Goal: Transaction & Acquisition: Purchase product/service

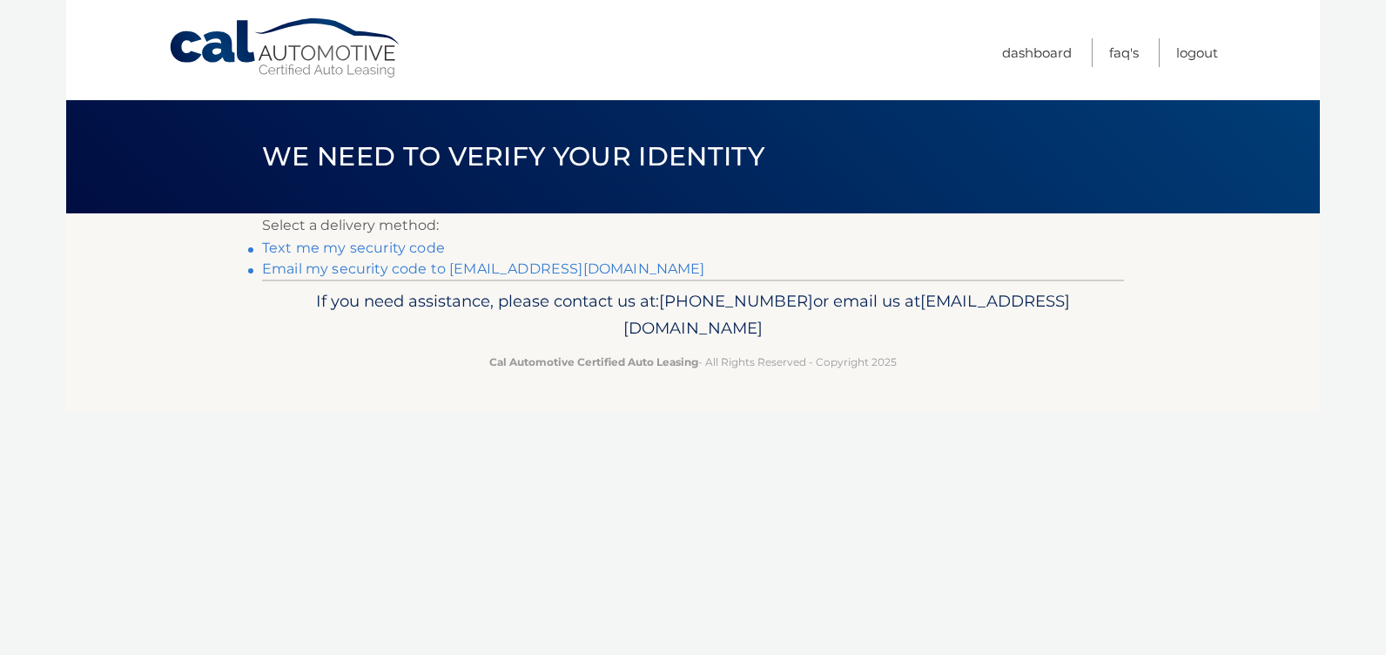
click at [415, 273] on link "Email my security code to s*******@rochester.rr.com" at bounding box center [483, 268] width 443 height 17
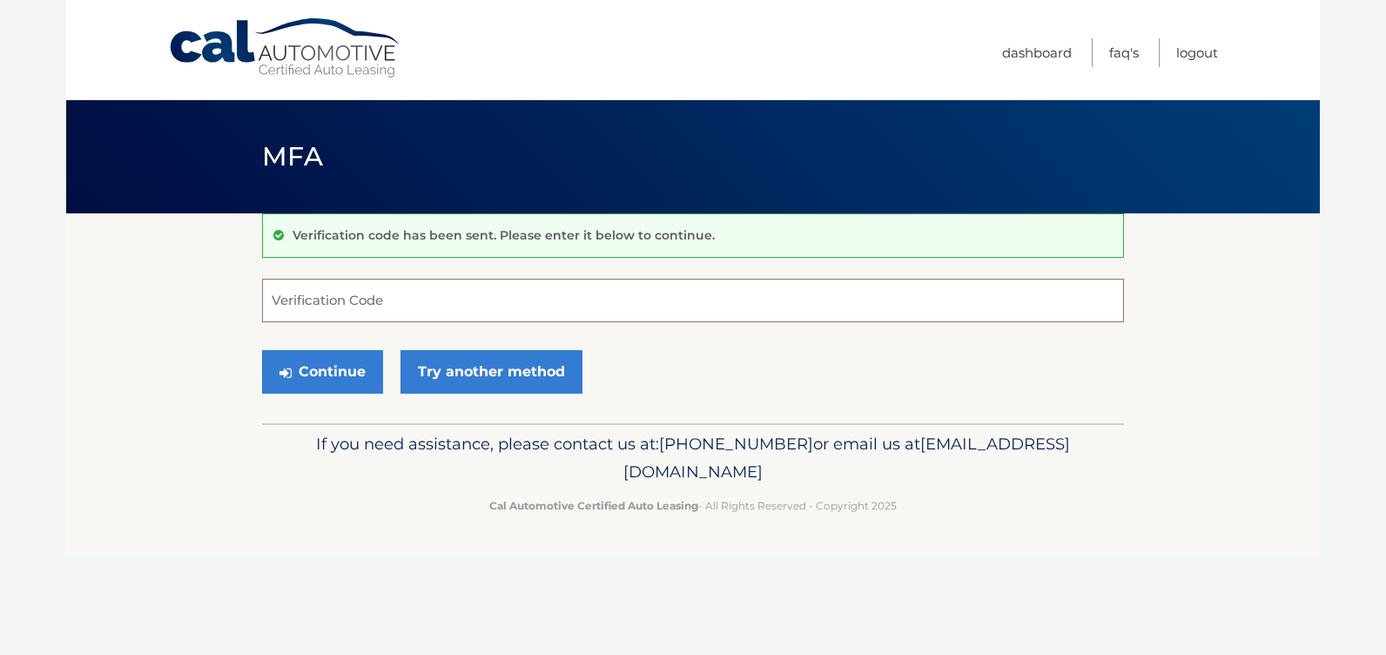
click at [287, 294] on input "Verification Code" at bounding box center [693, 301] width 862 height 44
type input "539897"
click at [329, 382] on button "Continue" at bounding box center [322, 372] width 121 height 44
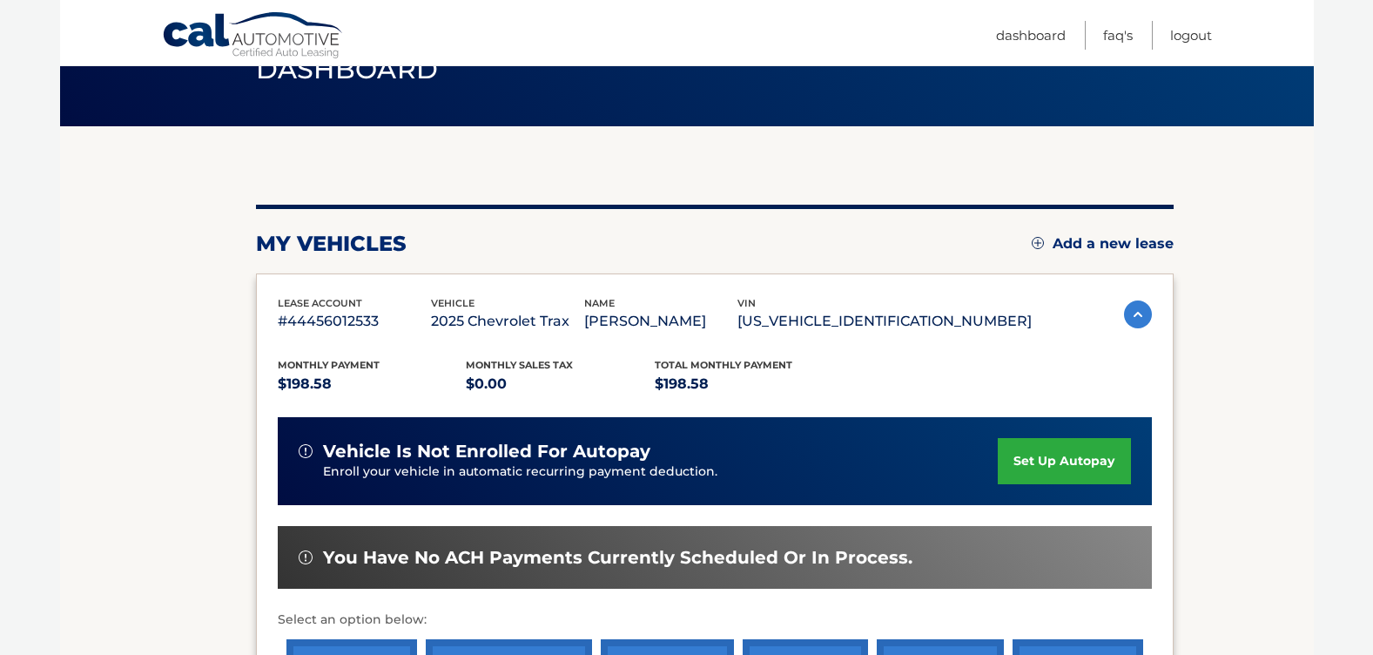
scroll to position [348, 0]
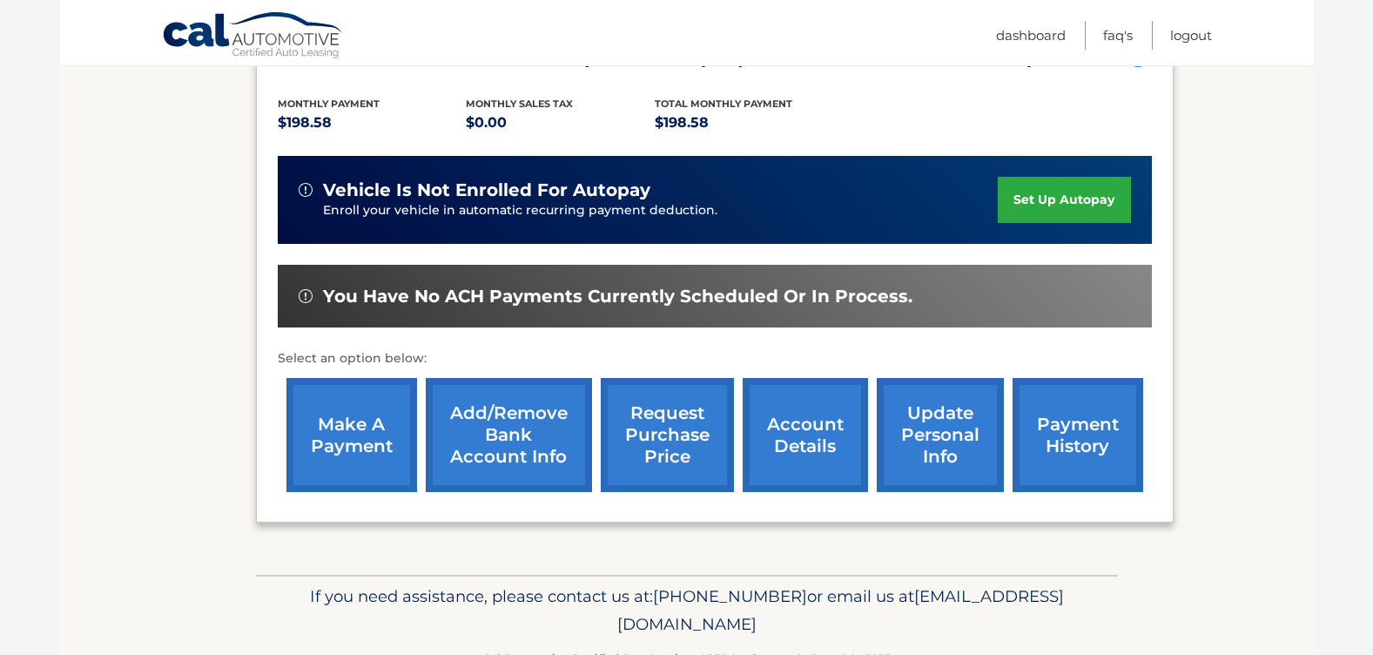
click at [1060, 410] on link "payment history" at bounding box center [1078, 435] width 131 height 114
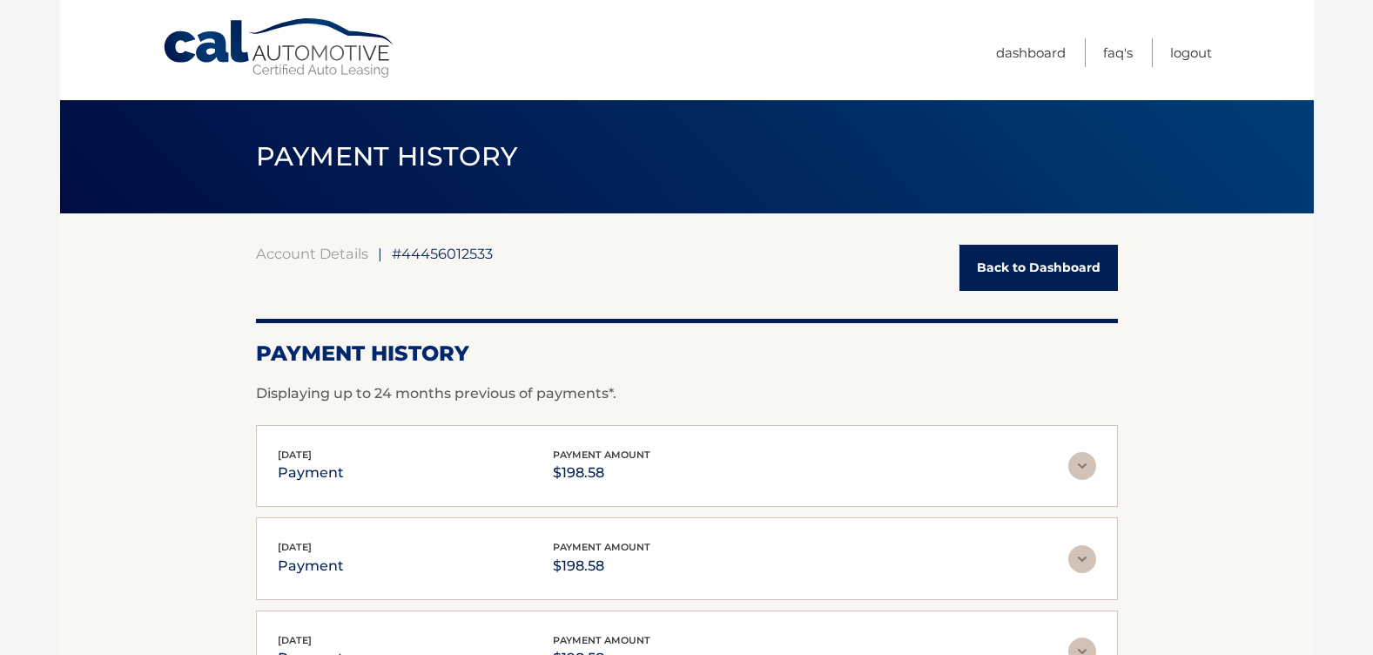
click at [1043, 256] on link "Back to Dashboard" at bounding box center [1039, 268] width 158 height 46
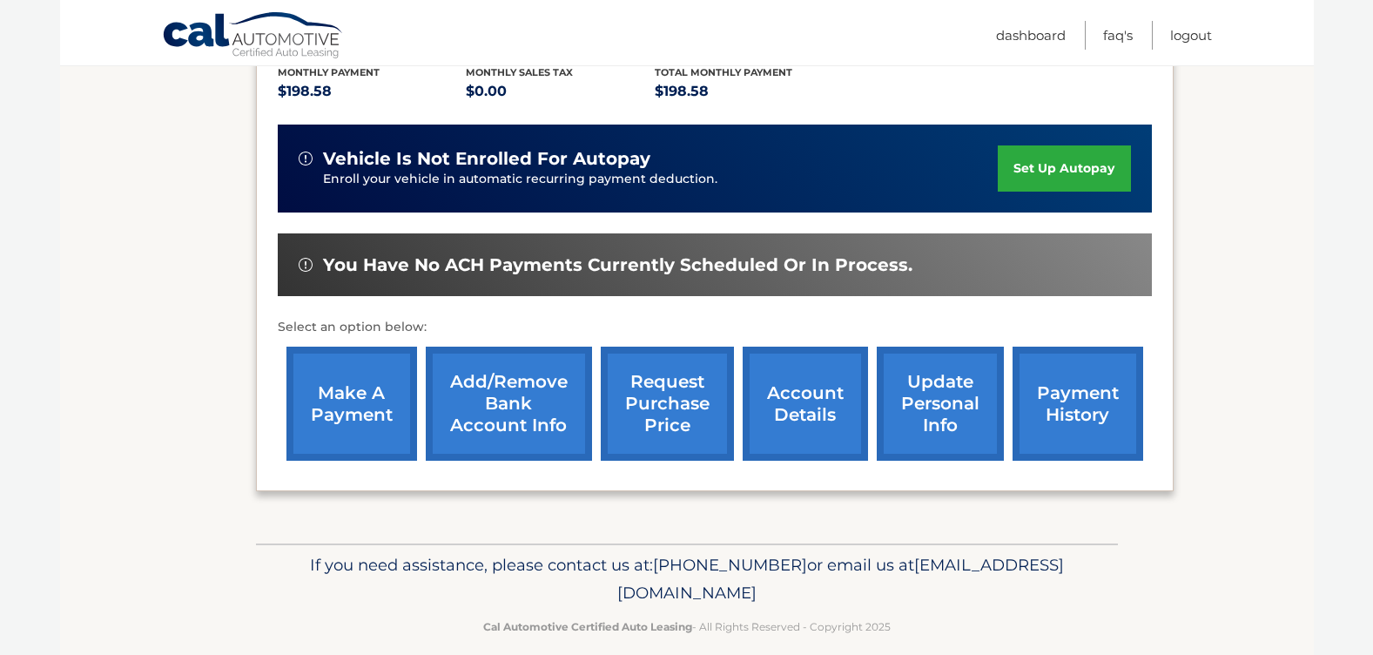
scroll to position [401, 0]
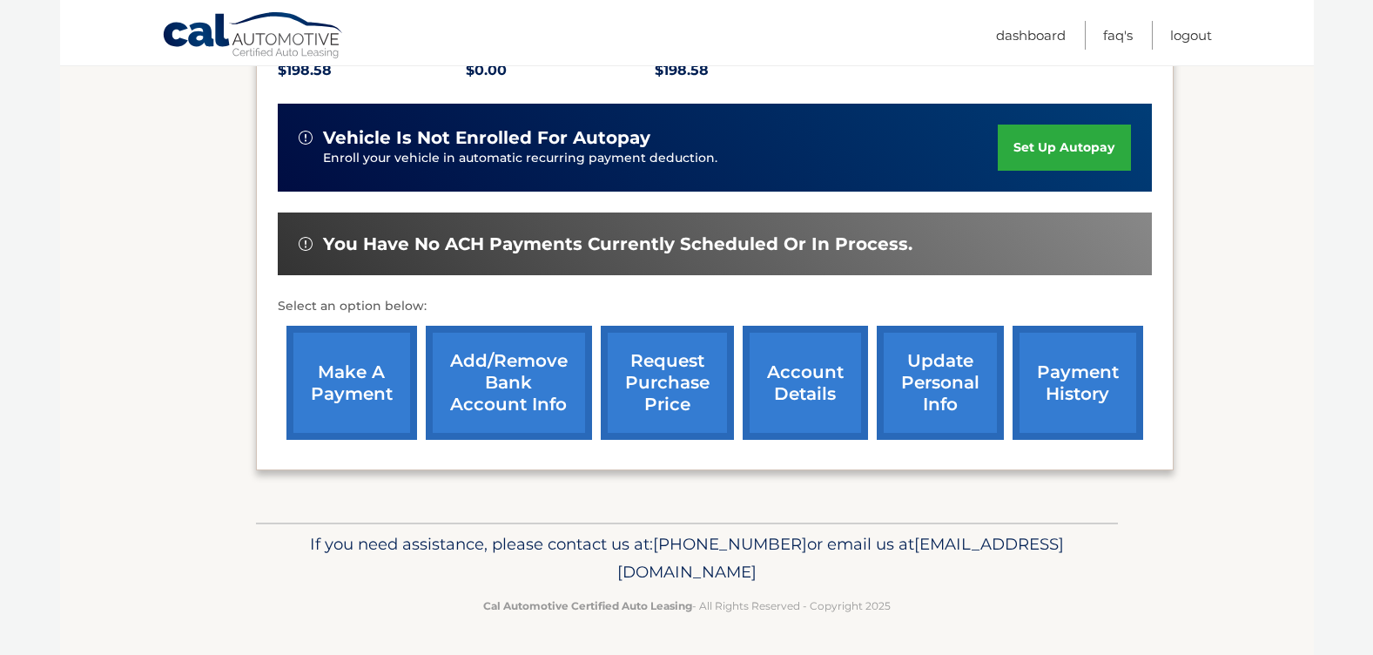
click at [341, 394] on link "make a payment" at bounding box center [352, 383] width 131 height 114
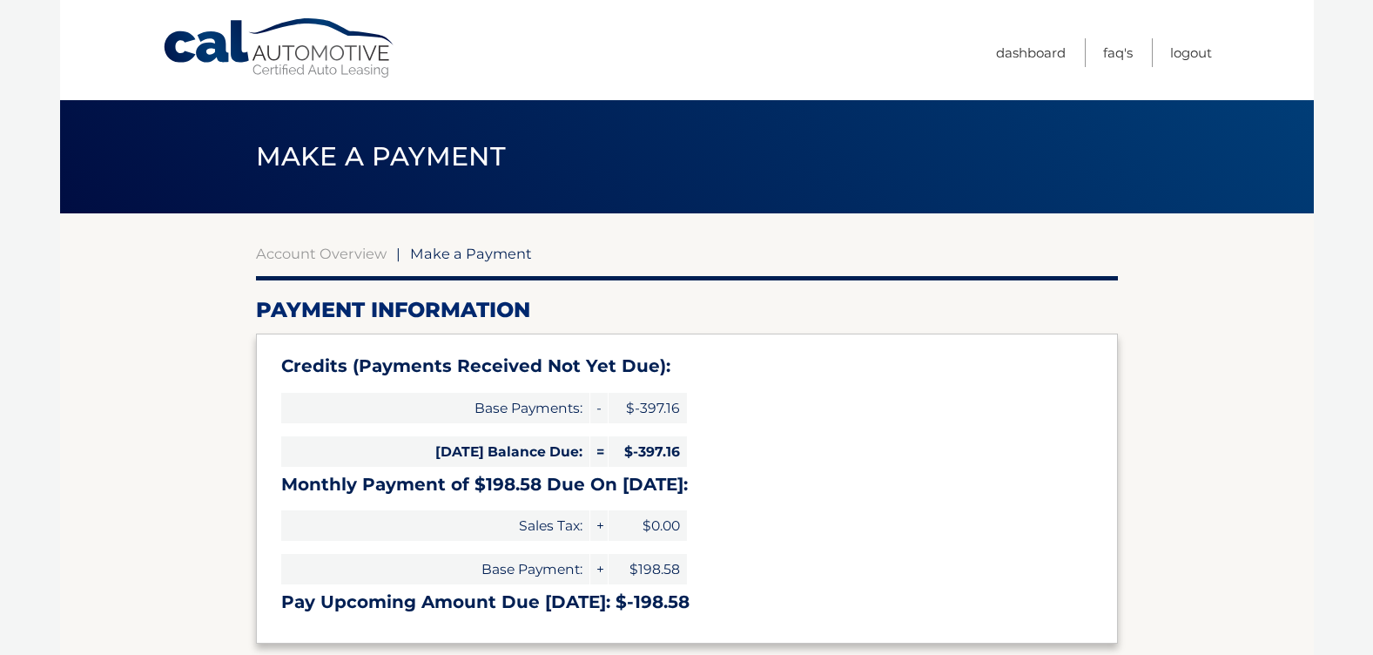
select select "Zjk4MDAyZTYtMGI3NS00ODhmLTg2YjctMTc4ZTA1N2M1Yjk3"
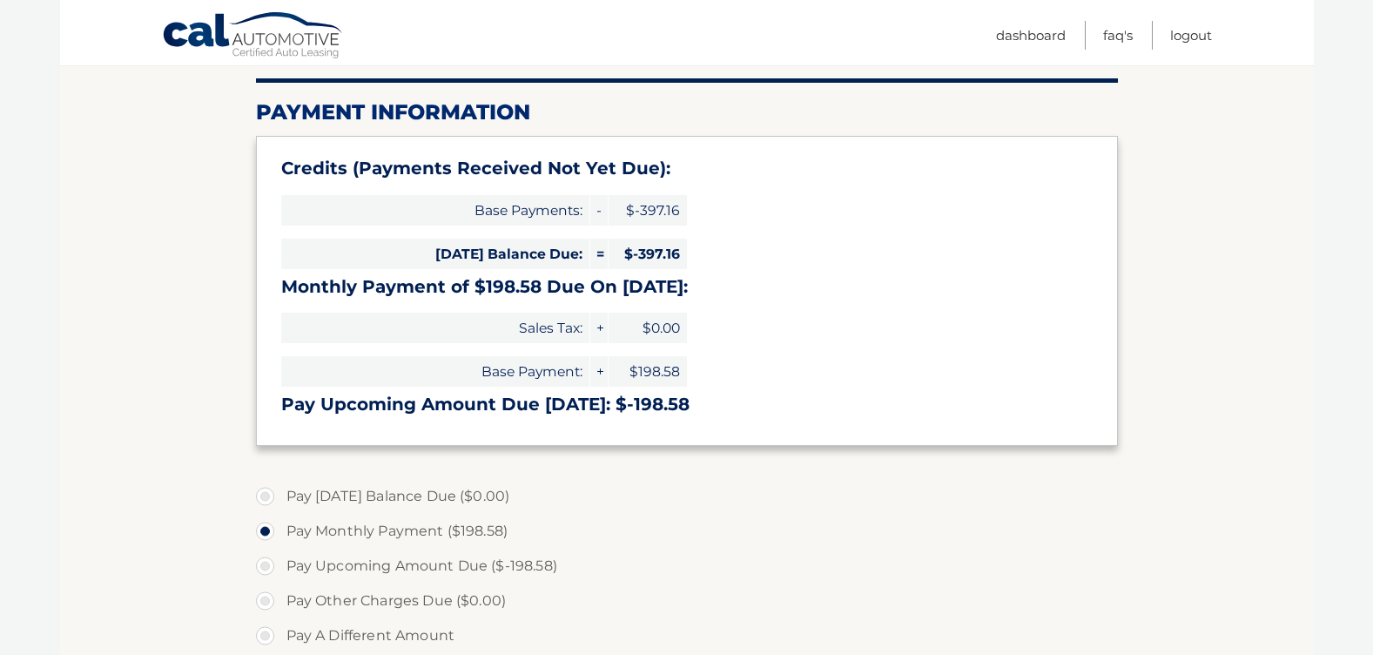
scroll to position [348, 0]
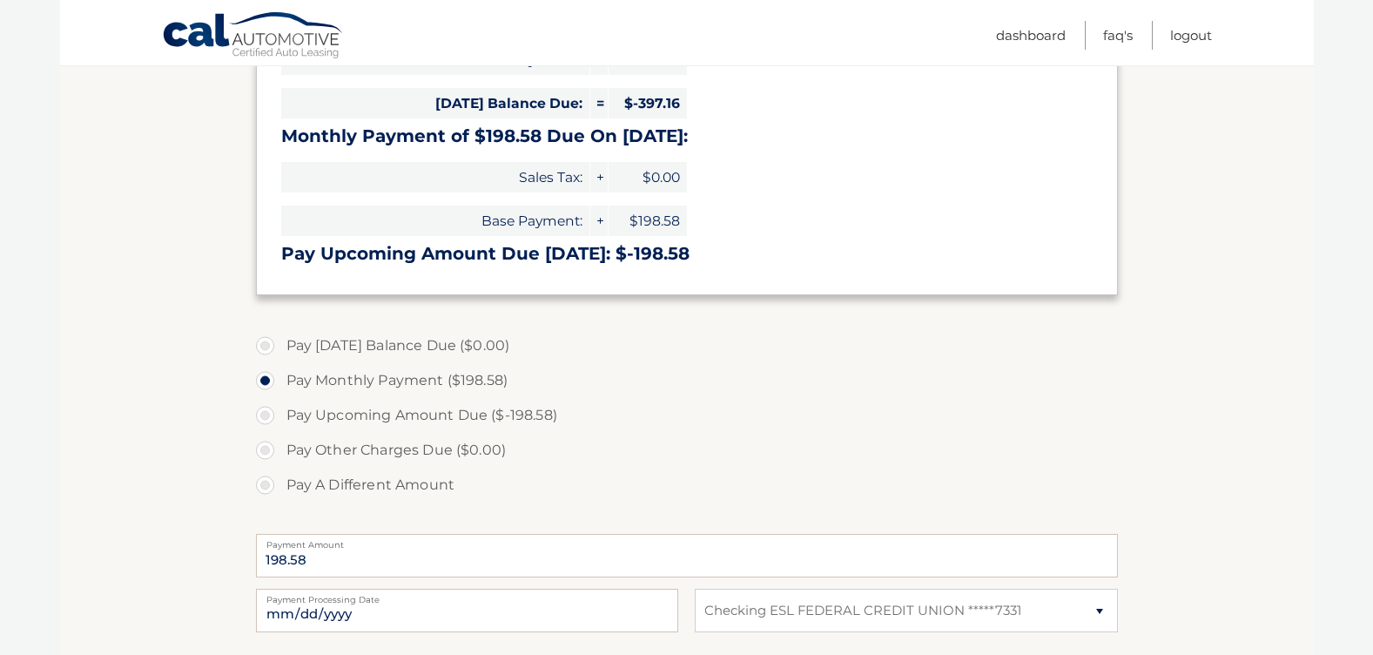
click at [266, 489] on label "Pay A Different Amount" at bounding box center [687, 485] width 862 height 35
click at [266, 489] on input "Pay A Different Amount" at bounding box center [271, 482] width 17 height 28
radio input "true"
click at [293, 562] on input "198580" at bounding box center [687, 556] width 862 height 44
click at [337, 552] on input "1985.80" at bounding box center [687, 556] width 862 height 44
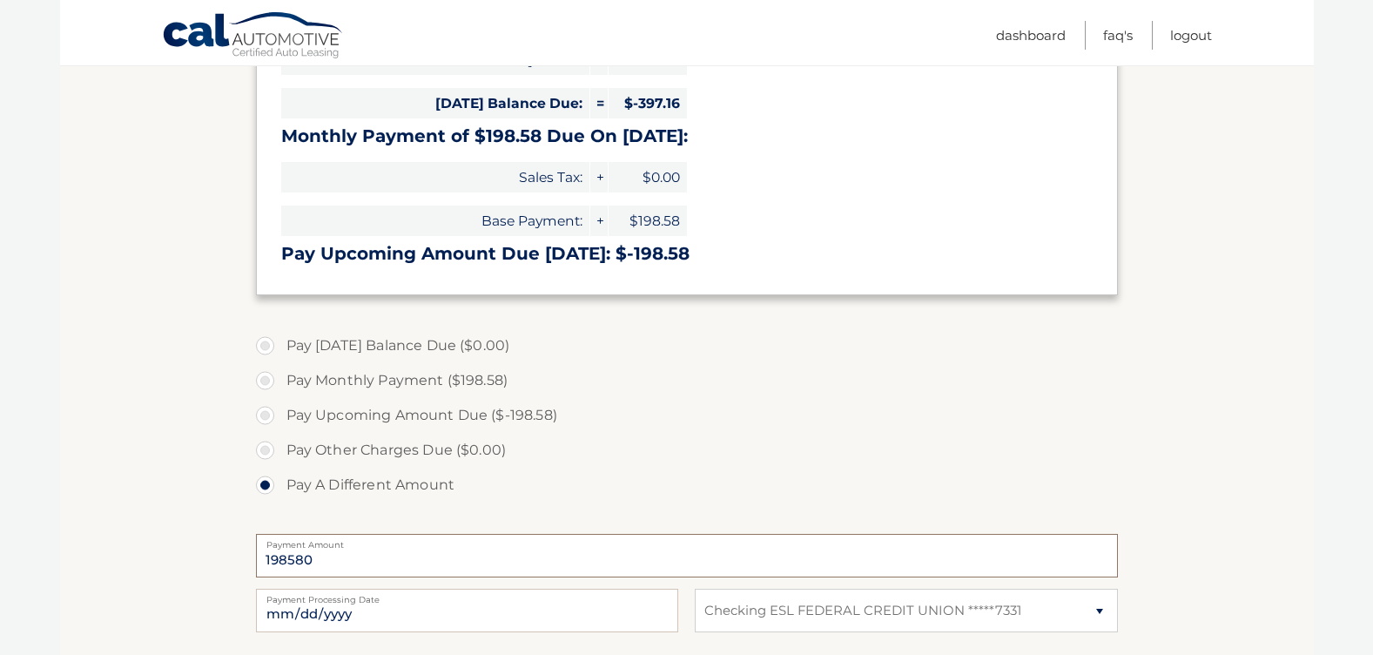
click at [314, 557] on input "198580" at bounding box center [687, 556] width 862 height 44
click at [308, 554] on input "19858" at bounding box center [687, 556] width 862 height 44
click at [303, 556] on input "19858" at bounding box center [687, 556] width 862 height 44
click at [305, 558] on input "19858" at bounding box center [687, 556] width 862 height 44
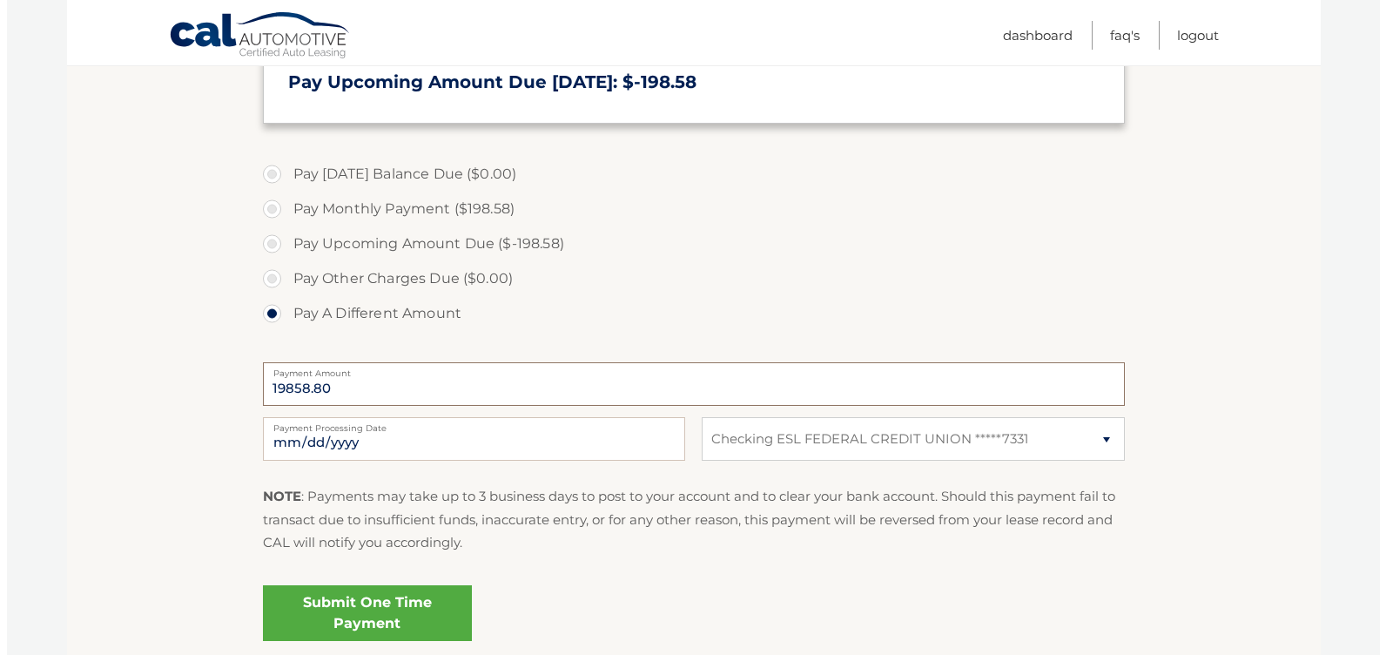
scroll to position [610, 0]
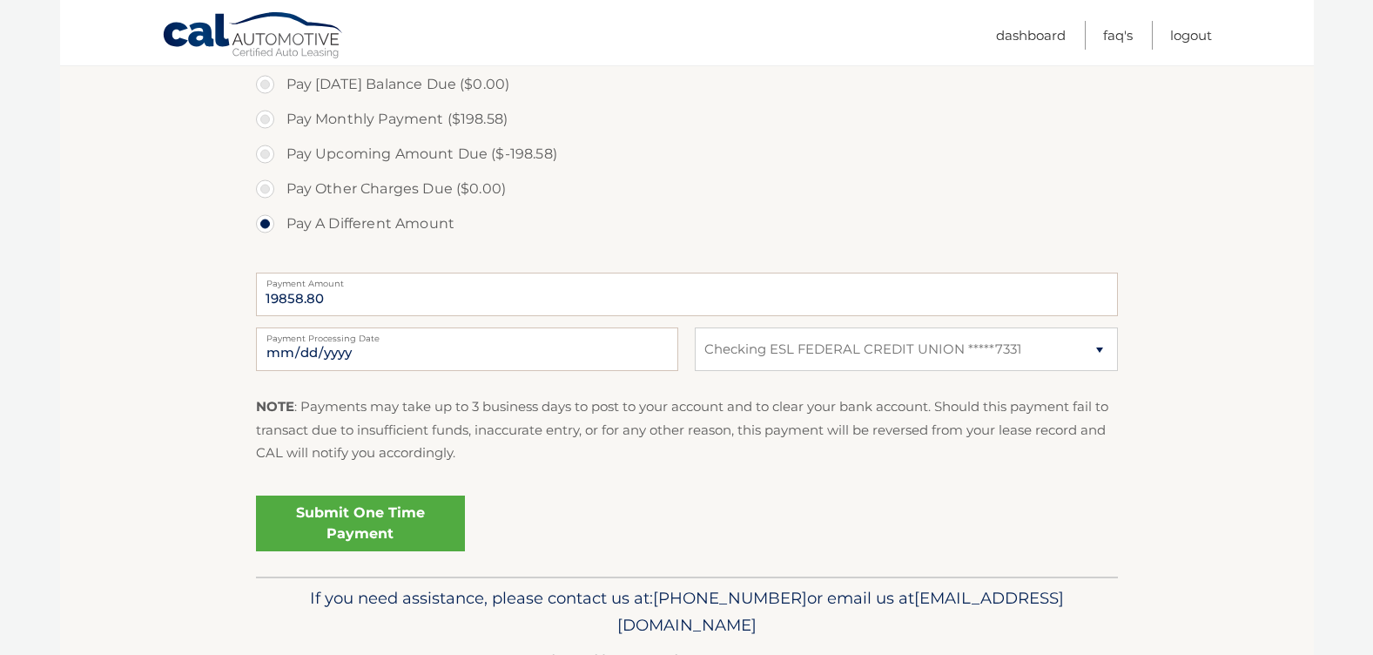
click at [525, 497] on div "Submit One Time Payment" at bounding box center [687, 520] width 862 height 63
click at [300, 295] on input "19858.80" at bounding box center [687, 295] width 862 height 44
click at [360, 292] on input "1985.80" at bounding box center [687, 295] width 862 height 44
type input "1985.80"
click at [594, 517] on div "Submit One Time Payment" at bounding box center [687, 520] width 862 height 63
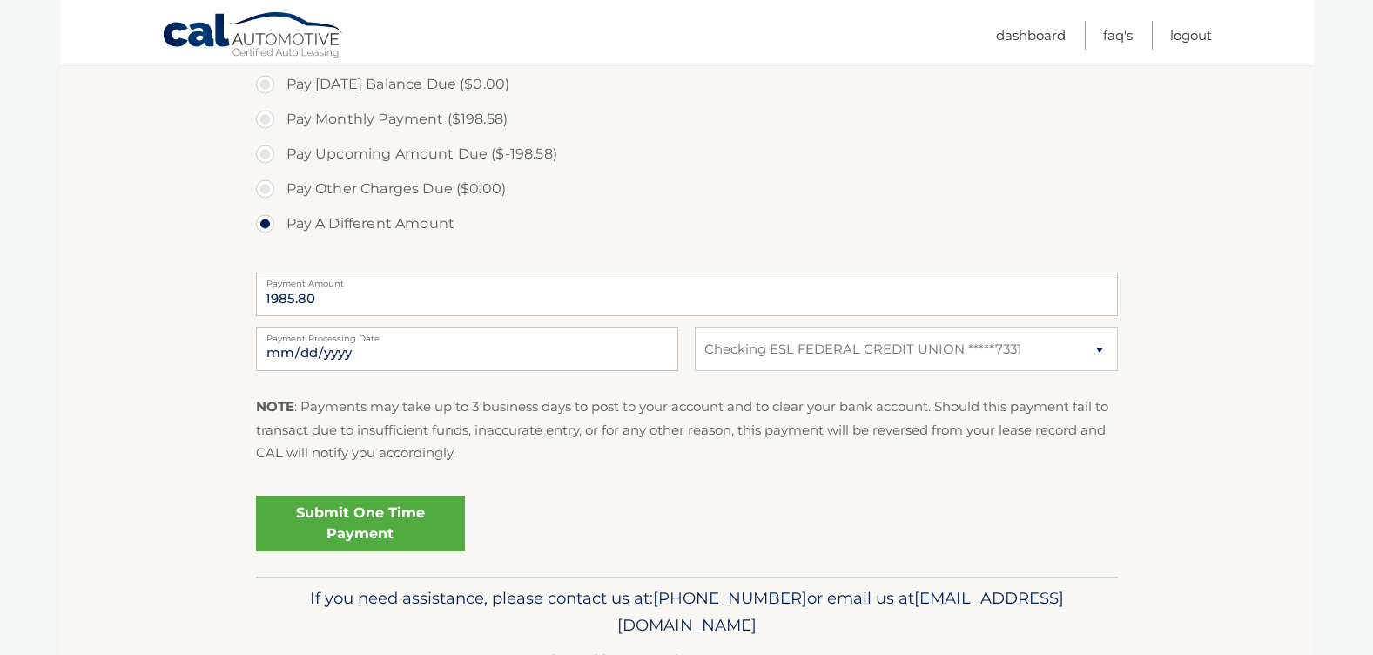
click at [372, 529] on link "Submit One Time Payment" at bounding box center [360, 524] width 209 height 56
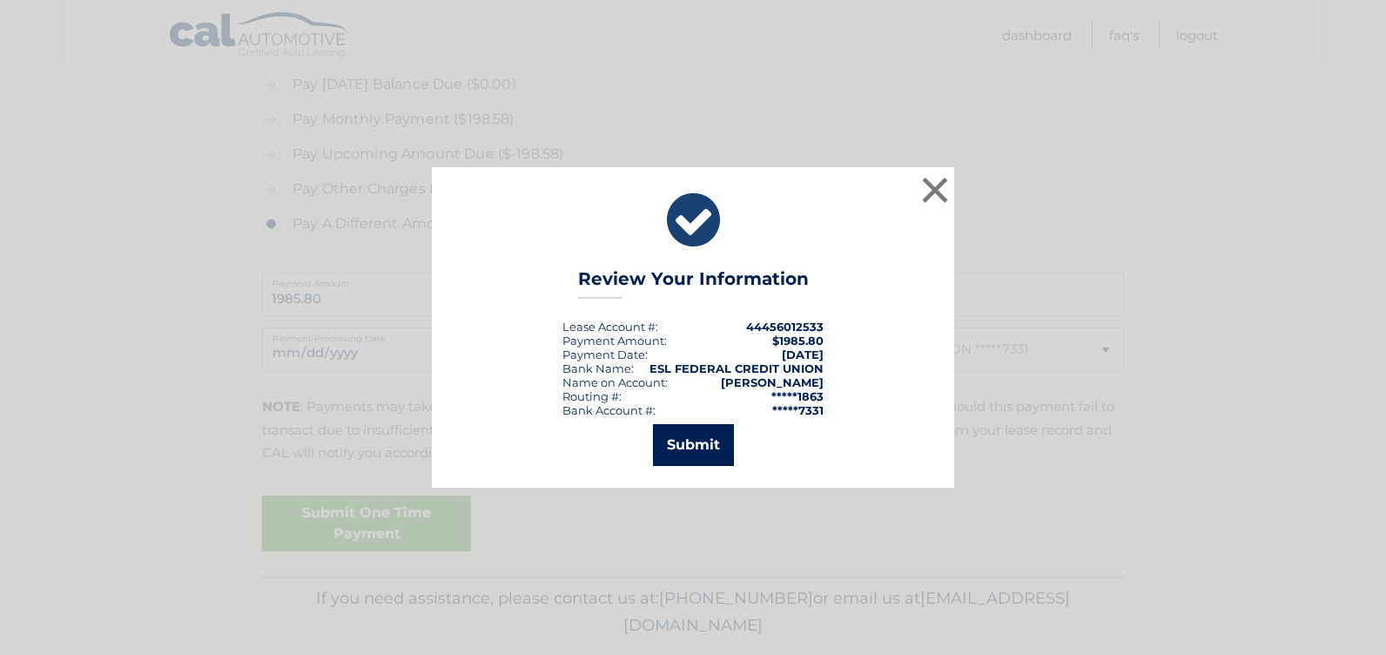
click at [689, 444] on button "Submit" at bounding box center [693, 445] width 81 height 42
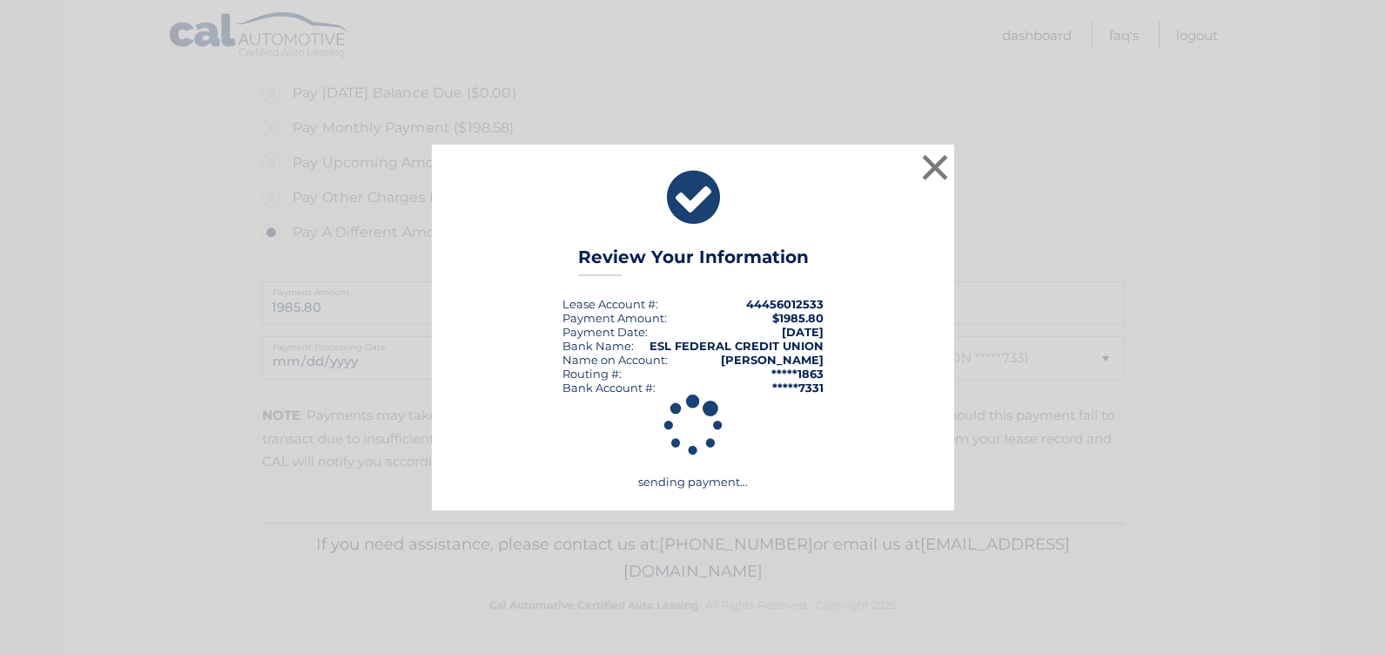
scroll to position [601, 0]
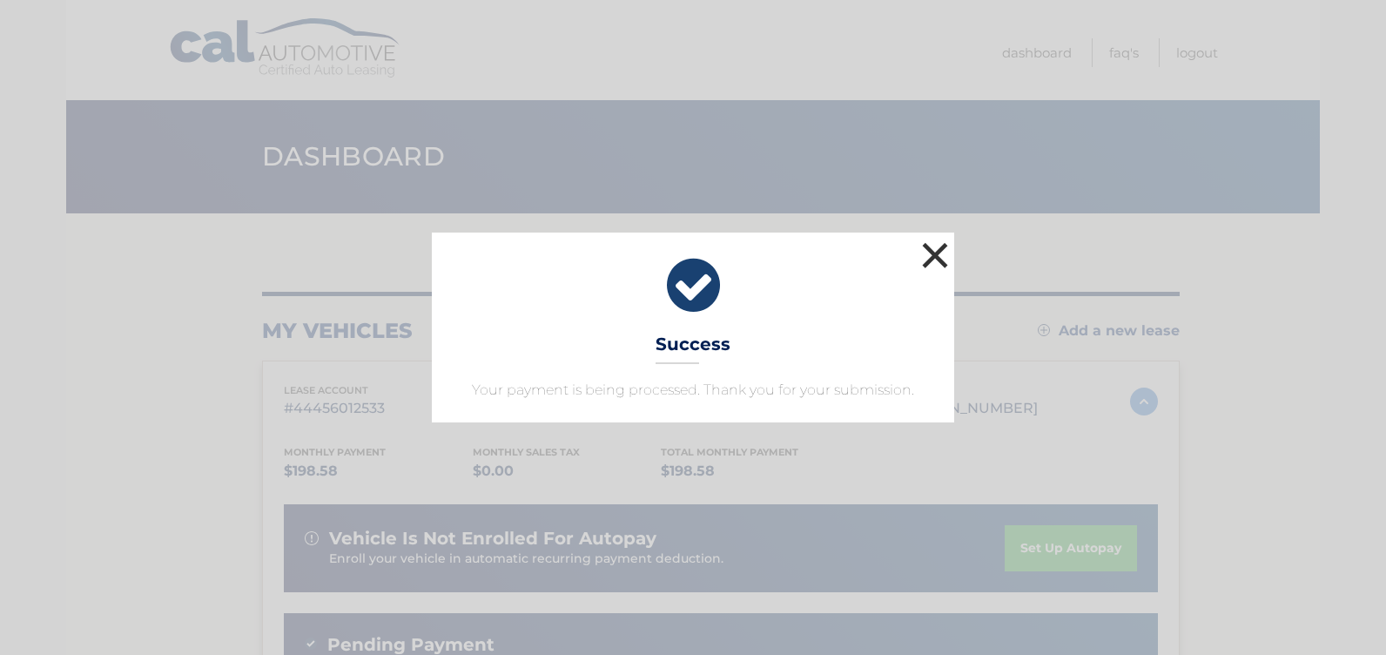
click at [938, 256] on button "×" at bounding box center [935, 255] width 35 height 35
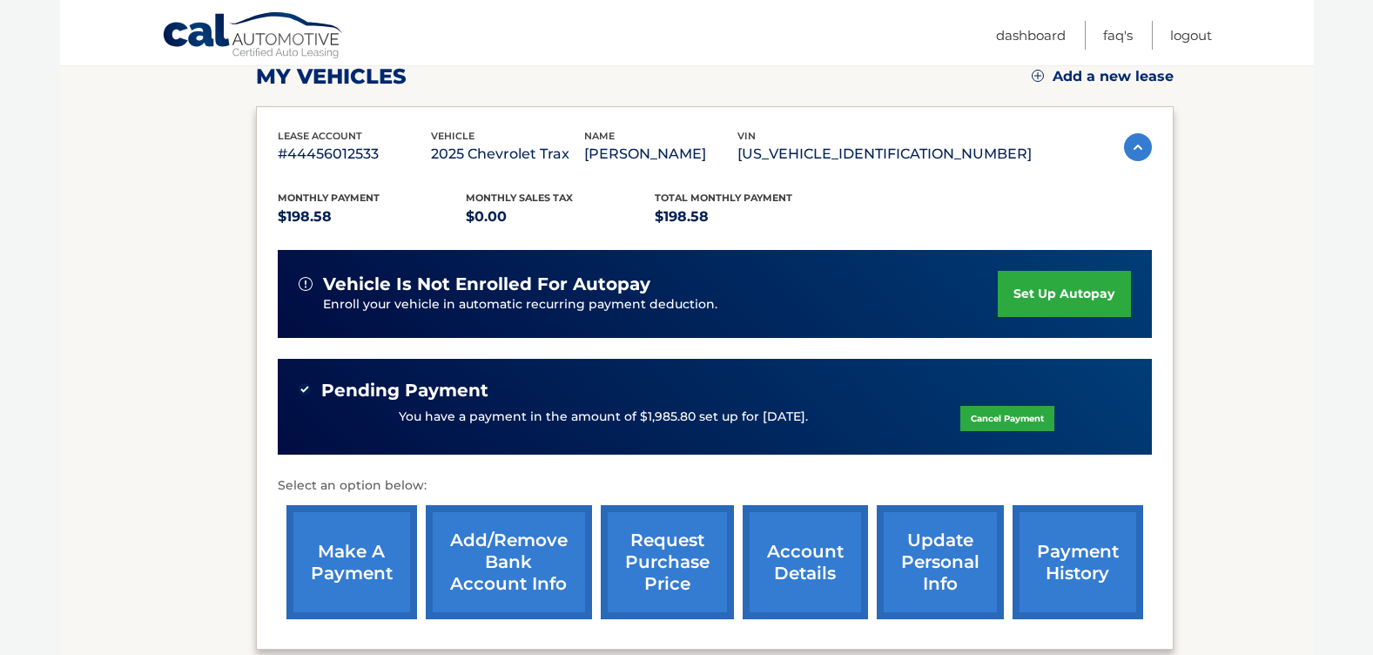
scroll to position [261, 0]
